Goal: Use online tool/utility

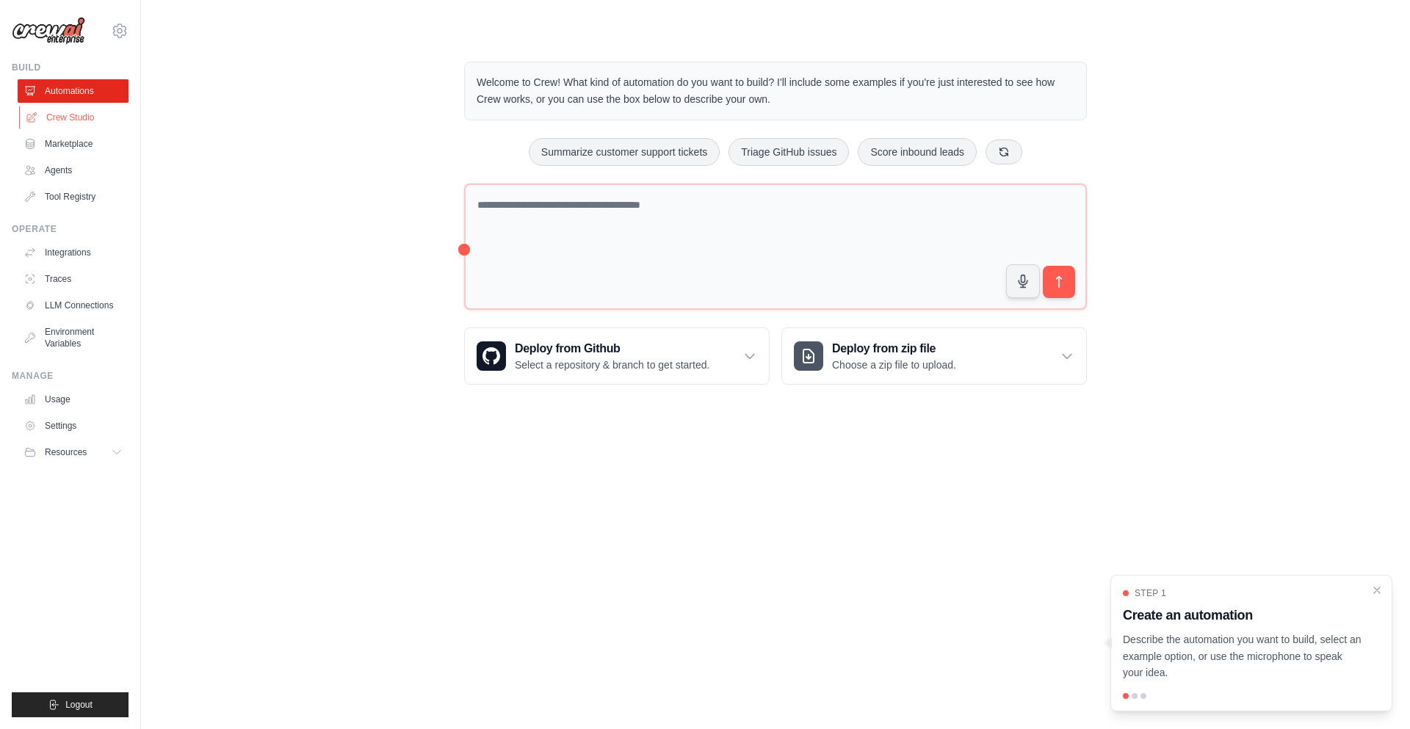
click at [58, 109] on link "Crew Studio" at bounding box center [74, 118] width 111 height 24
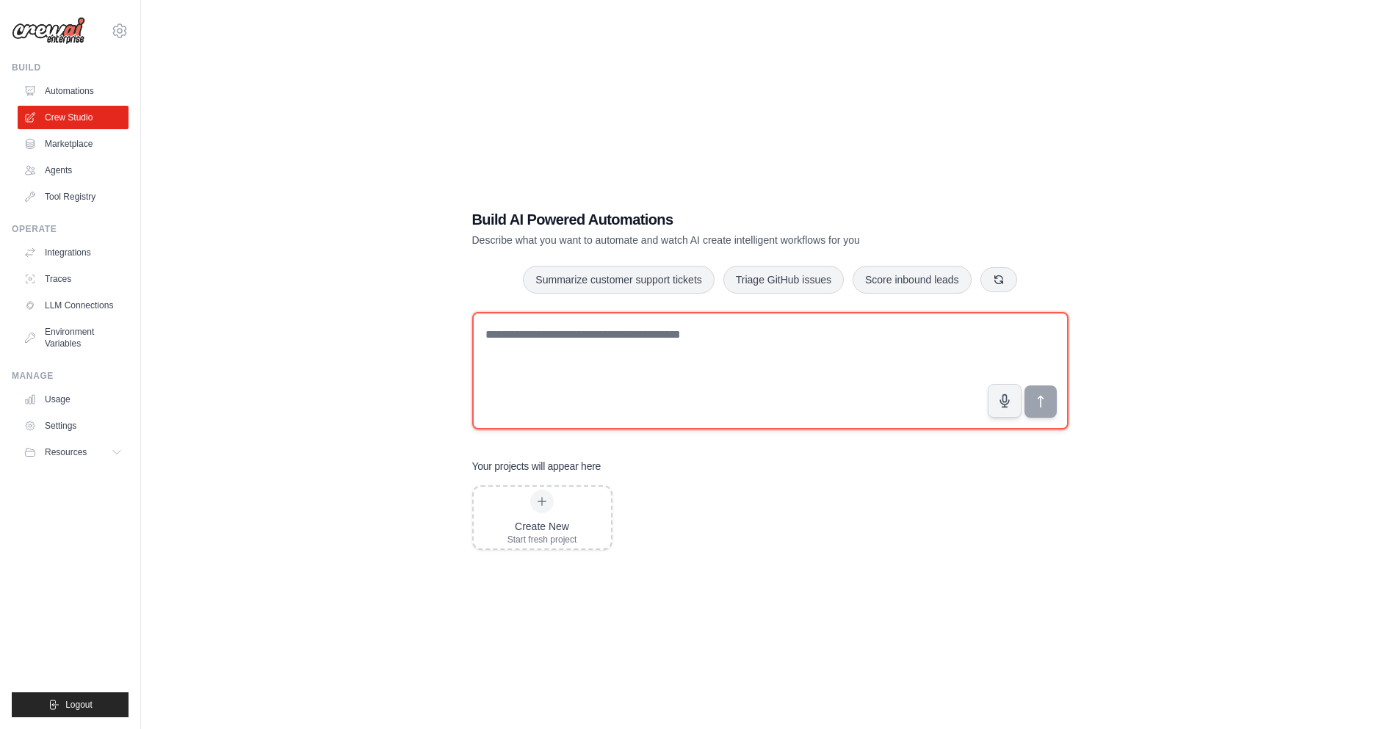
click at [656, 364] on textarea at bounding box center [770, 371] width 596 height 118
